Goal: Check status: Check status

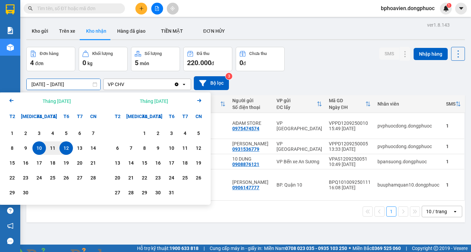
drag, startPoint x: 37, startPoint y: 84, endPoint x: 29, endPoint y: 87, distance: 9.1
click at [29, 87] on input "[DATE] – [DATE]" at bounding box center [64, 84] width 74 height 11
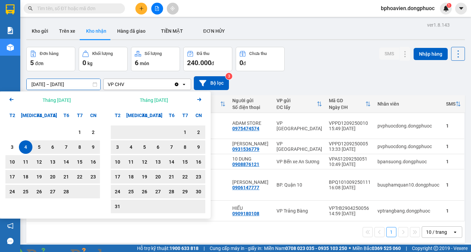
type input "[DATE] – [DATE]"
click at [308, 74] on div "[DATE] – [DATE] Press the down arrow key to interact with the calendar and sele…" at bounding box center [245, 83] width 438 height 24
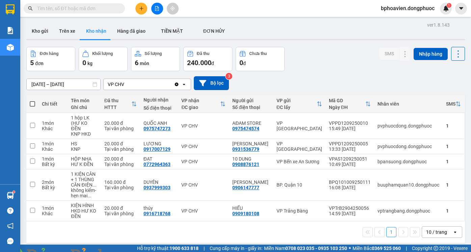
click at [74, 6] on input "text" at bounding box center [77, 8] width 80 height 7
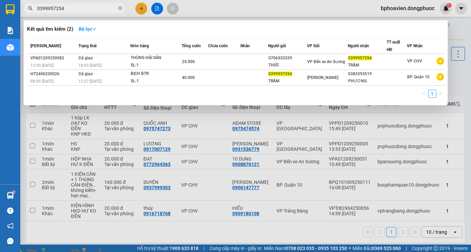
type input "0399957254"
click at [238, 216] on div at bounding box center [235, 126] width 471 height 252
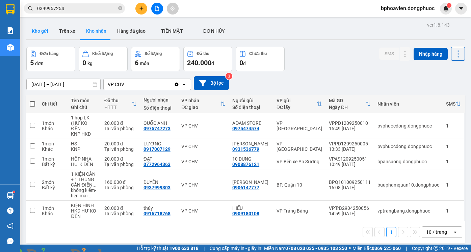
click at [45, 29] on button "Kho gửi" at bounding box center [39, 31] width 27 height 16
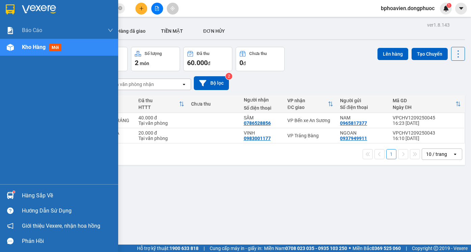
click at [36, 192] on div "Hàng sắp về" at bounding box center [67, 196] width 91 height 10
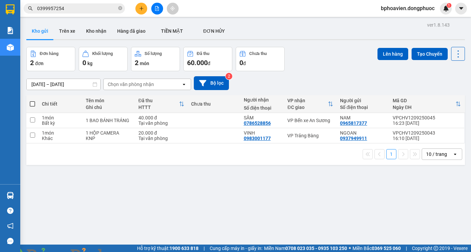
drag, startPoint x: 349, startPoint y: 174, endPoint x: 191, endPoint y: 210, distance: 161.2
click at [347, 174] on section "Kết quả tìm kiếm ( 2 ) Bộ lọc Mã ĐH Trạng thái Món hàng Tổng cước Chưa cước Nhã…" at bounding box center [235, 126] width 471 height 252
